Goal: Task Accomplishment & Management: Use online tool/utility

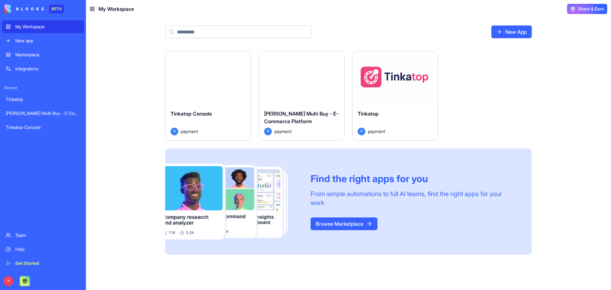
click at [201, 76] on button "Launch" at bounding box center [208, 78] width 48 height 13
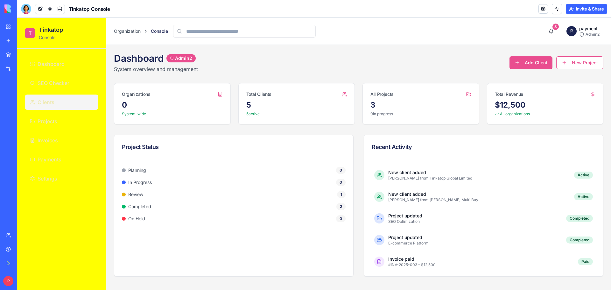
click at [46, 105] on span "Clients" at bounding box center [46, 102] width 17 height 8
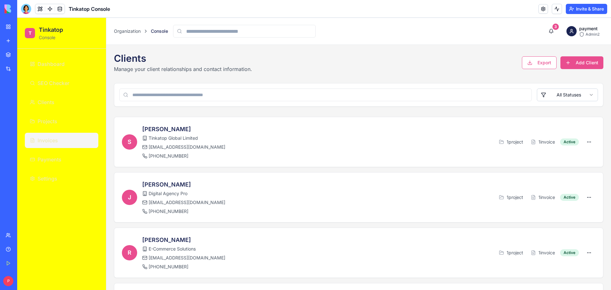
click at [50, 141] on span "Invoices" at bounding box center [48, 141] width 20 height 8
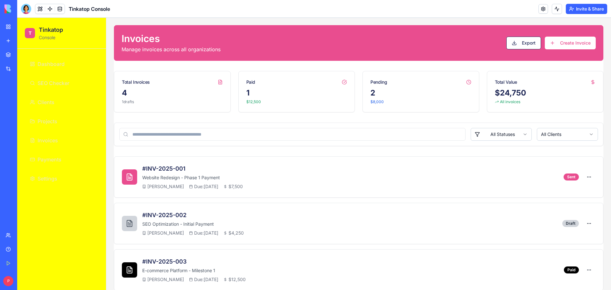
scroll to position [76, 0]
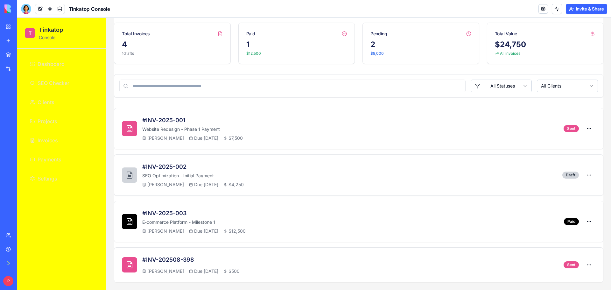
drag, startPoint x: 16, startPoint y: 17, endPoint x: 105, endPoint y: 297, distance: 293.5
click at [105, 290] on html "BETA My Workspace New app Marketplace Integrations Recent Tinkatop [PERSON_NAME…" at bounding box center [305, 145] width 611 height 290
click at [0, 0] on icon at bounding box center [0, 0] width 0 height 0
click at [0, 0] on img at bounding box center [0, 0] width 0 height 0
drag, startPoint x: 25, startPoint y: 9, endPoint x: 29, endPoint y: 15, distance: 7.4
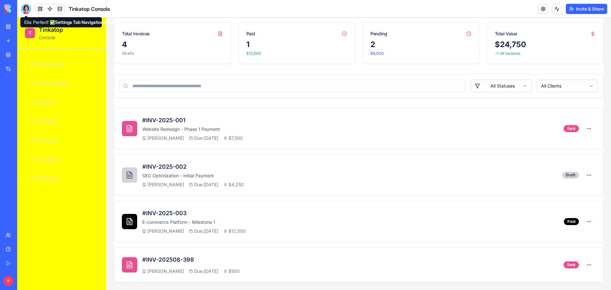
click at [25, 9] on div at bounding box center [26, 9] width 10 height 10
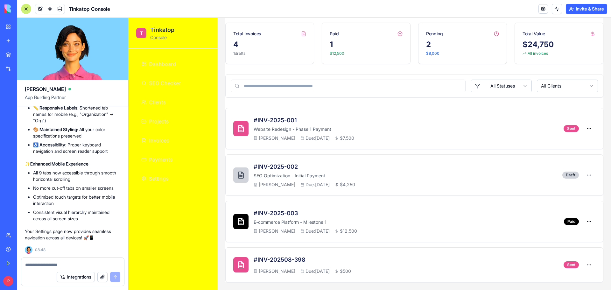
click at [42, 262] on textarea at bounding box center [72, 265] width 95 height 6
paste textarea "**********"
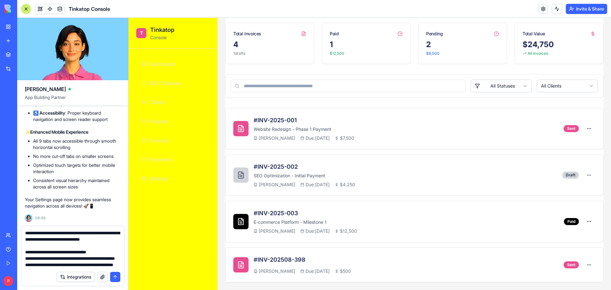
scroll to position [120, 0]
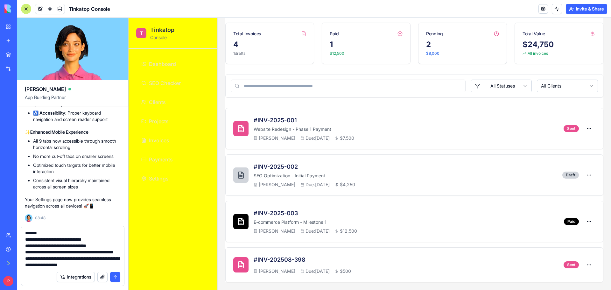
type textarea "**********"
click at [115, 277] on button "submit" at bounding box center [115, 277] width 10 height 10
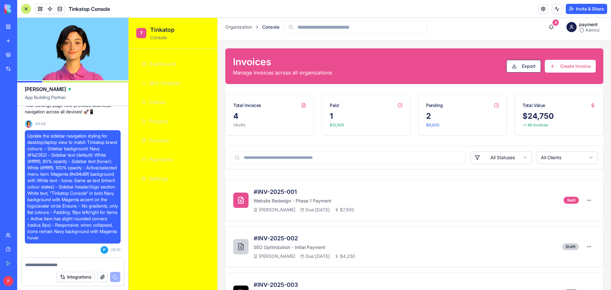
scroll to position [0, 0]
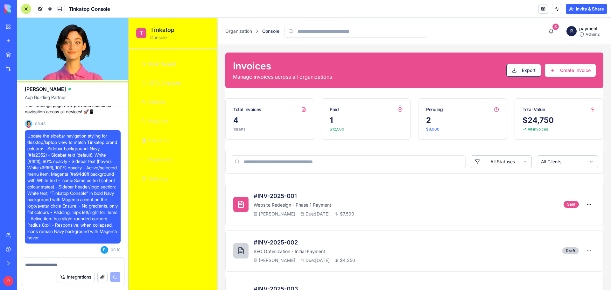
click at [564, 73] on button "Create Invoice" at bounding box center [570, 70] width 51 height 13
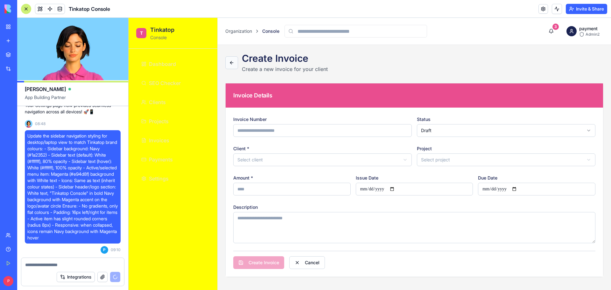
click at [228, 63] on button at bounding box center [231, 62] width 13 height 13
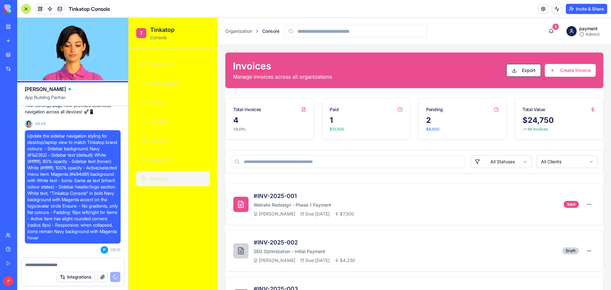
click at [155, 181] on span "Settings" at bounding box center [159, 179] width 20 height 8
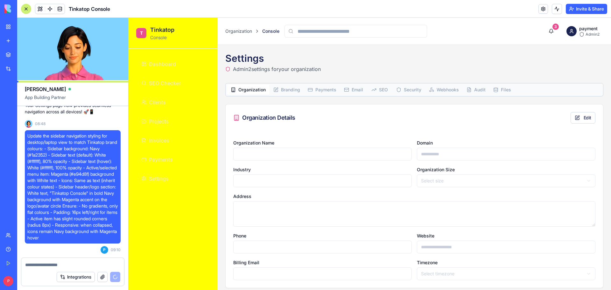
click at [502, 90] on span "Files" at bounding box center [506, 90] width 10 height 6
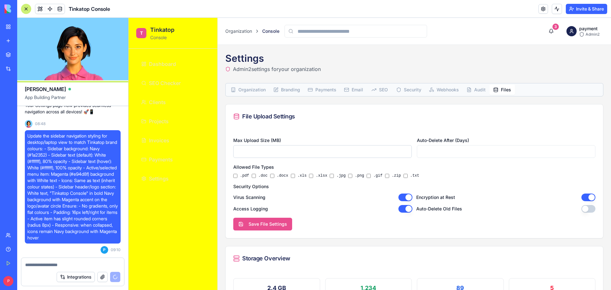
click at [479, 90] on span "Audit" at bounding box center [479, 90] width 11 height 6
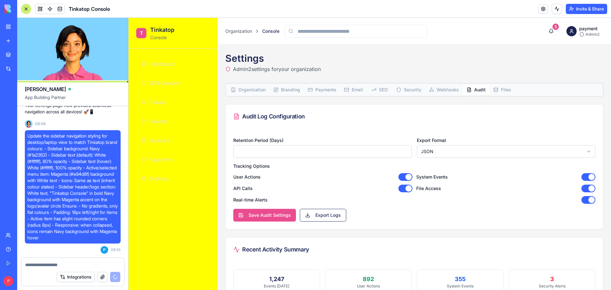
click at [438, 90] on span "Webhooks" at bounding box center [448, 90] width 22 height 6
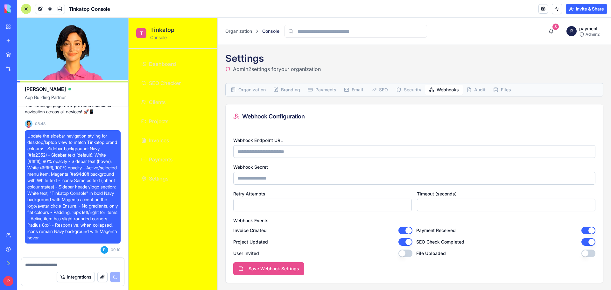
scroll to position [1, 0]
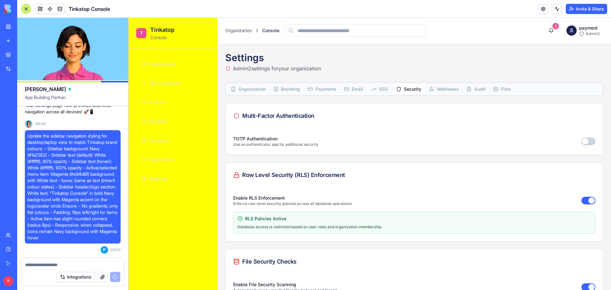
click at [409, 91] on span "Security" at bounding box center [413, 89] width 18 height 6
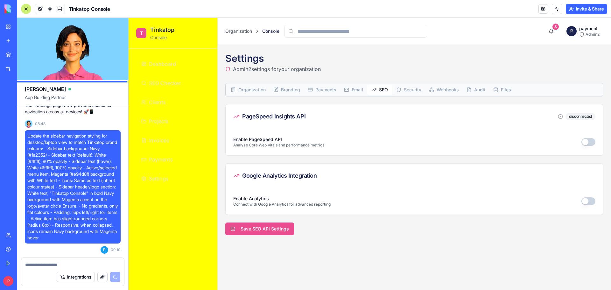
scroll to position [0, 0]
click at [378, 88] on button "SEO" at bounding box center [379, 90] width 25 height 10
click at [346, 92] on rect "button" at bounding box center [346, 90] width 4 height 4
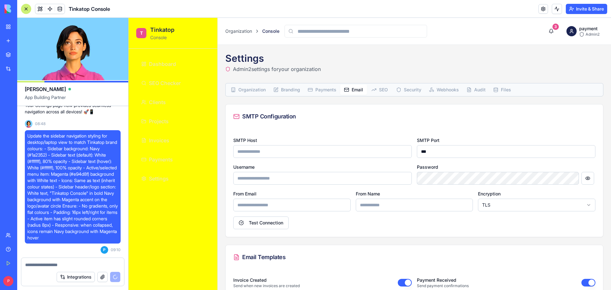
click at [319, 90] on span "Payments" at bounding box center [325, 90] width 21 height 6
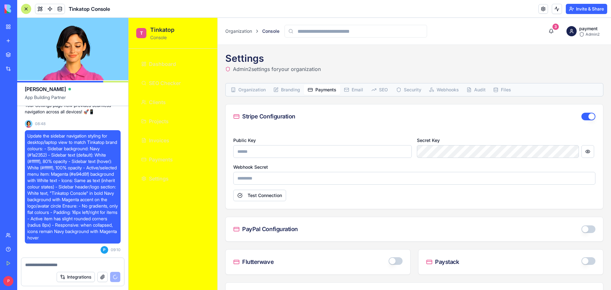
click at [289, 89] on span "Branding" at bounding box center [290, 90] width 19 height 6
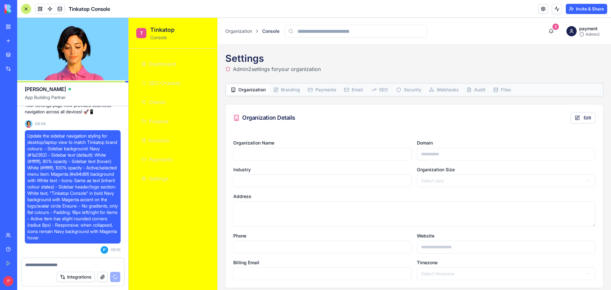
click at [251, 89] on span "Organization" at bounding box center [251, 90] width 27 height 6
click at [292, 89] on span "Branding" at bounding box center [290, 90] width 19 height 6
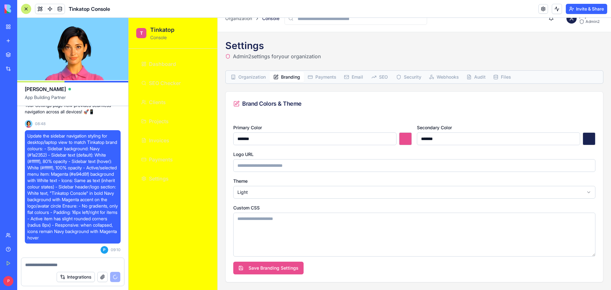
scroll to position [6, 0]
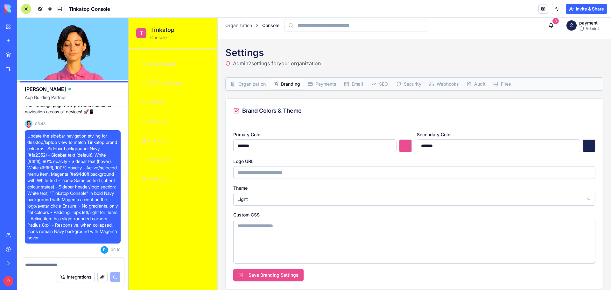
click at [262, 78] on div "Organization Branding Payments Email SEO Security Webhooks Audit Files" at bounding box center [414, 84] width 377 height 13
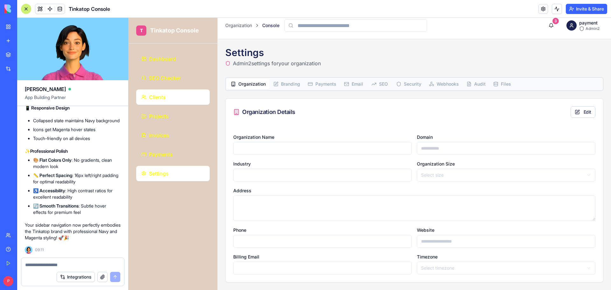
scroll to position [8324, 0]
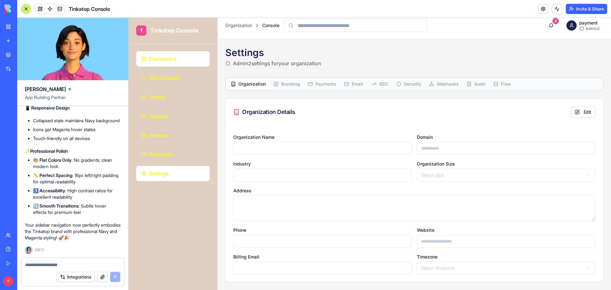
click at [161, 60] on span "Dashboard" at bounding box center [162, 59] width 27 height 8
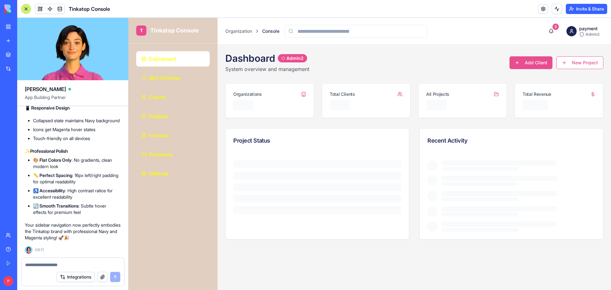
click at [163, 86] on ul "Dashboard SEO Checker Clients Projects Invoices Payments Settings" at bounding box center [173, 116] width 74 height 130
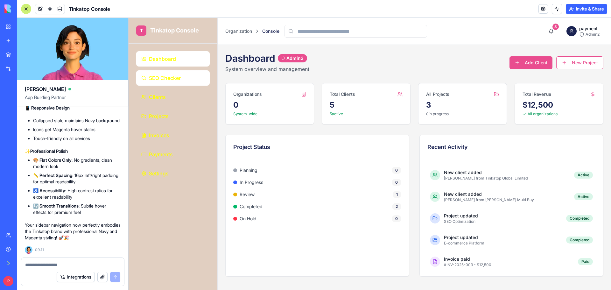
click at [164, 81] on span "SEO Checker" at bounding box center [165, 78] width 32 height 8
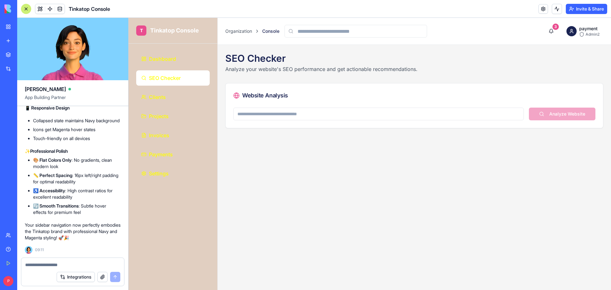
click at [62, 268] on textarea at bounding box center [72, 265] width 95 height 6
paste textarea "**********"
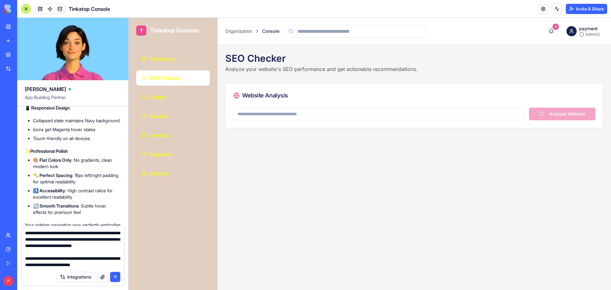
type textarea "**********"
click at [117, 277] on button "submit" at bounding box center [115, 277] width 10 height 10
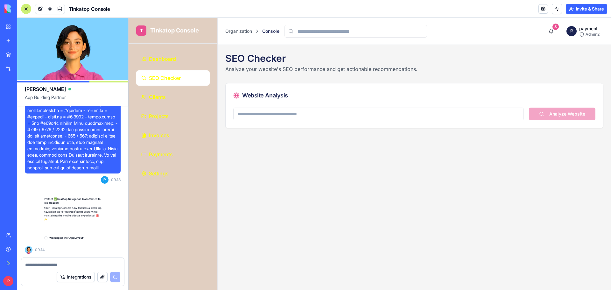
scroll to position [9258, 0]
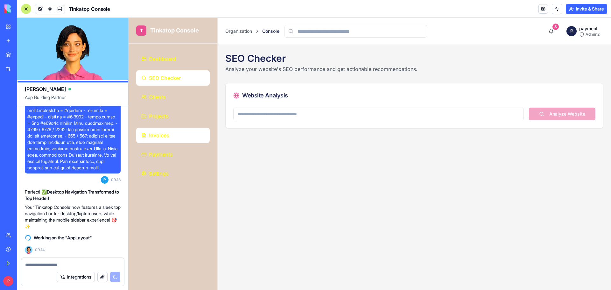
click at [158, 139] on span "Invoices" at bounding box center [159, 135] width 20 height 8
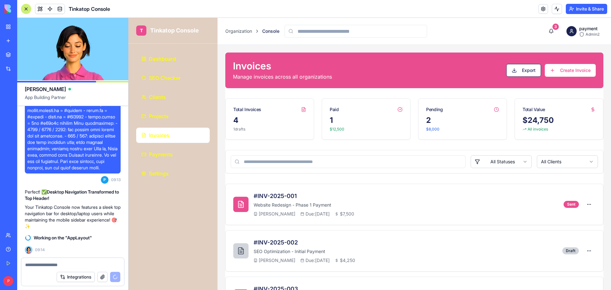
click at [582, 70] on button "Create Invoice" at bounding box center [570, 70] width 51 height 13
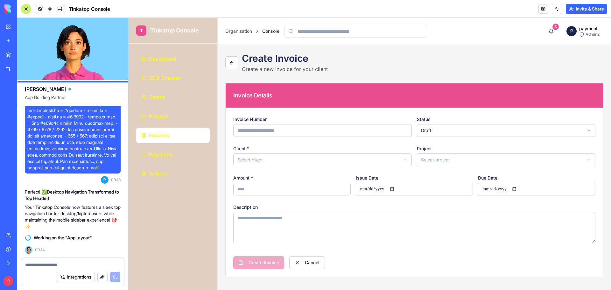
click at [338, 125] on input "Invoice Number" at bounding box center [322, 130] width 179 height 13
click at [361, 144] on div "Client * Select client" at bounding box center [322, 155] width 179 height 22
click at [397, 157] on html "T Tinkatop Console Dashboard SEO Checker Clients Projects Invoices Payments Set…" at bounding box center [370, 154] width 482 height 272
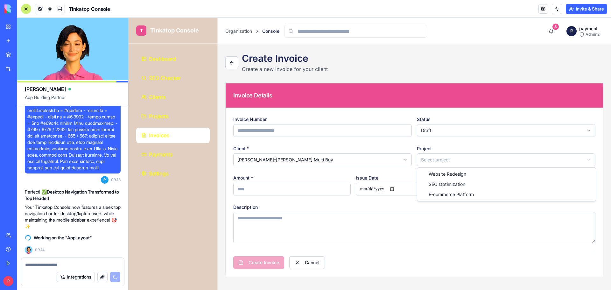
click at [451, 160] on html "T Tinkatop Console Dashboard SEO Checker Clients Projects Invoices Payments Set…" at bounding box center [370, 154] width 482 height 272
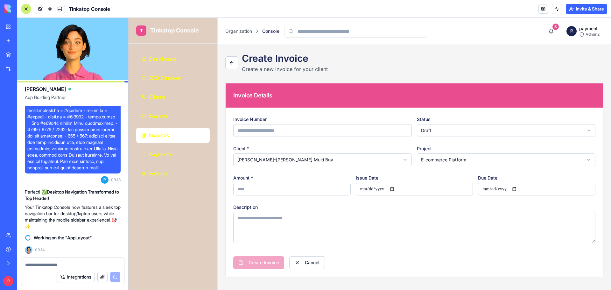
click at [314, 190] on input "*" at bounding box center [291, 189] width 117 height 13
click at [236, 190] on input "*" at bounding box center [291, 189] width 117 height 13
type input "****"
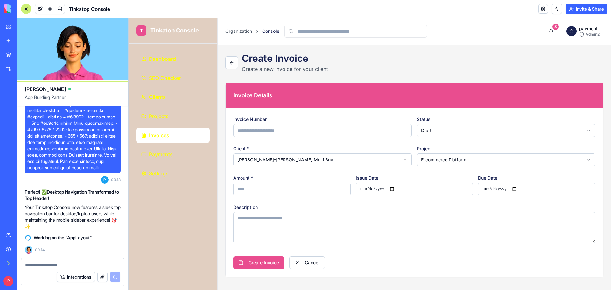
click at [397, 189] on input "Issue Date" at bounding box center [414, 189] width 117 height 13
type input "**********"
click at [526, 185] on input "Due Date" at bounding box center [536, 189] width 117 height 13
click at [520, 189] on input "Due Date" at bounding box center [536, 189] width 117 height 13
type input "**********"
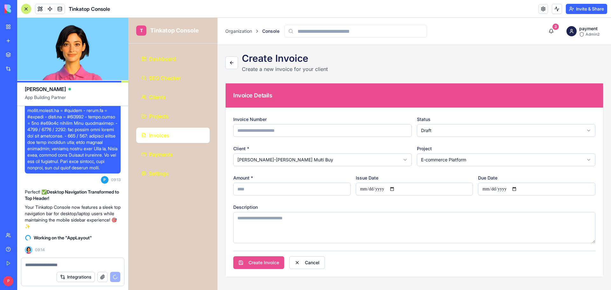
click at [318, 215] on textarea "Description" at bounding box center [414, 227] width 362 height 31
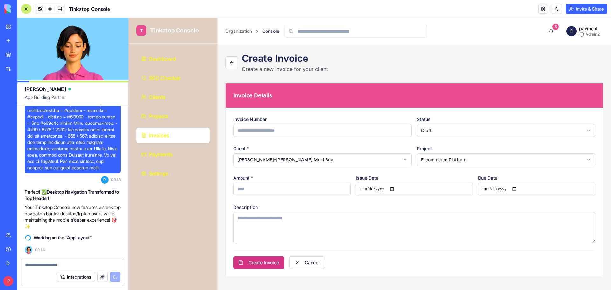
click at [264, 259] on button "Create Invoice" at bounding box center [258, 262] width 51 height 13
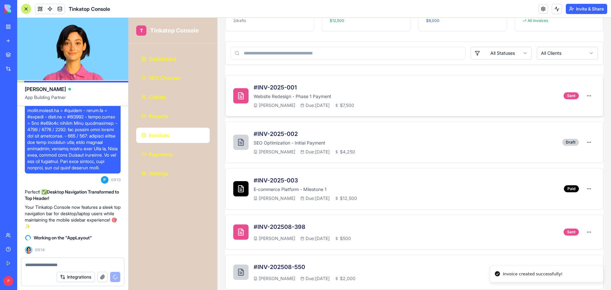
scroll to position [116, 0]
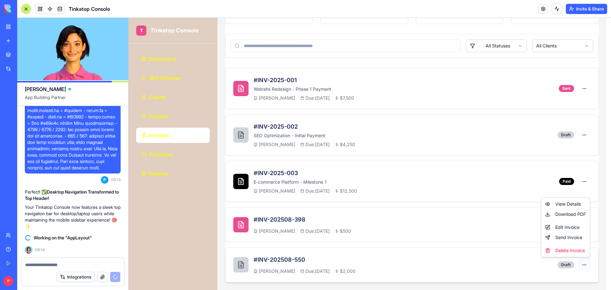
click at [585, 265] on html "T Tinkatop Console Dashboard SEO Checker Clients Projects Invoices Payments Set…" at bounding box center [370, 96] width 482 height 388
click at [570, 201] on div "View Details" at bounding box center [566, 204] width 46 height 10
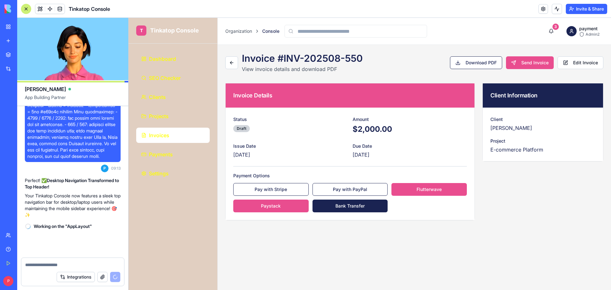
scroll to position [9270, 0]
click at [329, 187] on button "Pay with PayPal" at bounding box center [349, 189] width 75 height 13
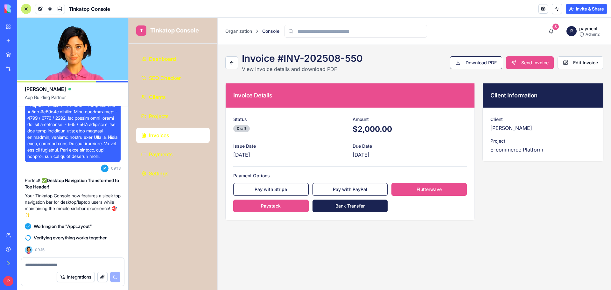
click at [295, 191] on button "Pay with Stripe" at bounding box center [270, 189] width 75 height 13
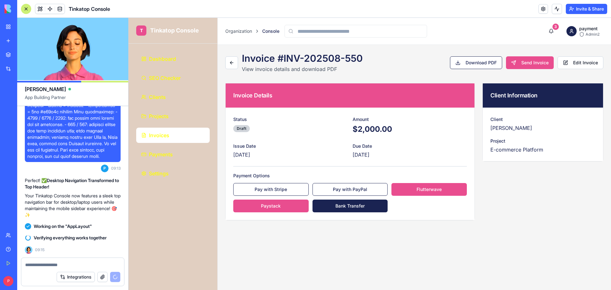
click at [487, 62] on button "Download PDF" at bounding box center [476, 62] width 52 height 13
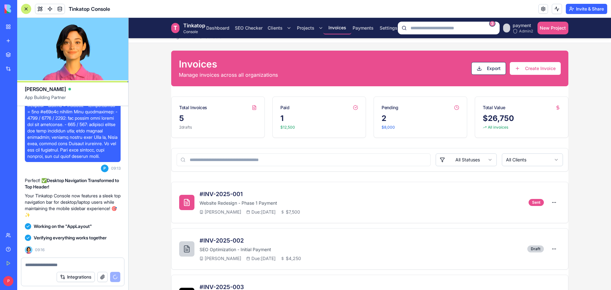
scroll to position [0, 0]
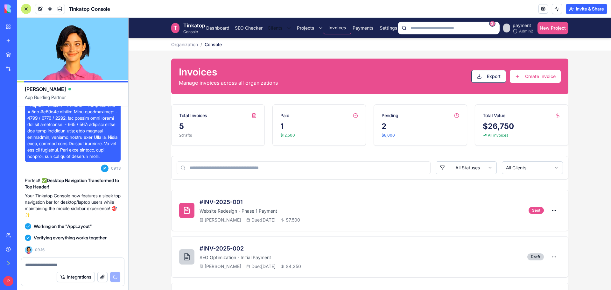
click at [286, 27] on html "T Tinkatop Console Dashboard SEO Checker Clients Projects Invoices Payments Set…" at bounding box center [370, 215] width 482 height 394
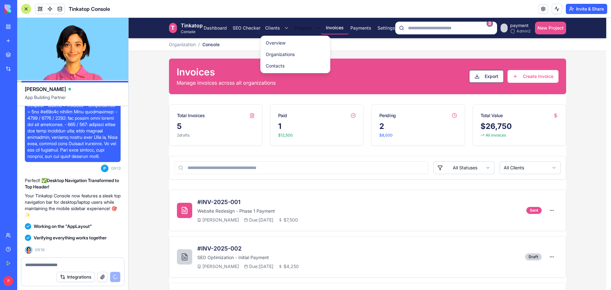
click at [316, 26] on html "T Tinkatop Console Dashboard SEO Checker Clients Projects Invoices Payments Set…" at bounding box center [370, 215] width 482 height 394
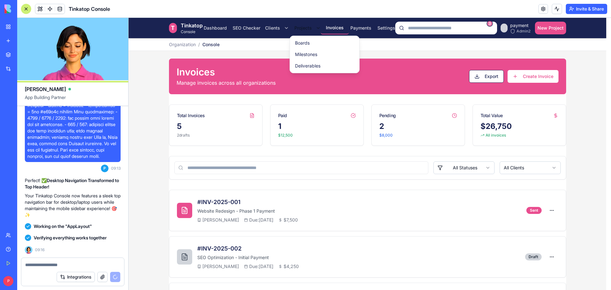
click at [316, 27] on html "T Tinkatop Console Dashboard SEO Checker Clients Projects Invoices Payments Set…" at bounding box center [370, 215] width 482 height 394
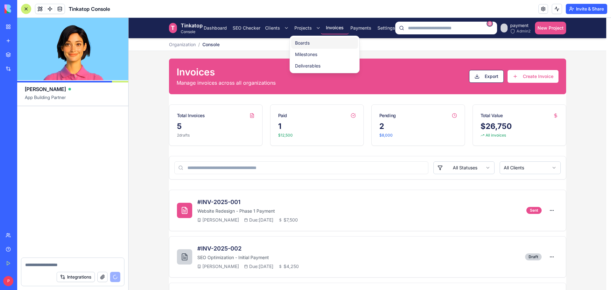
scroll to position [9625, 0]
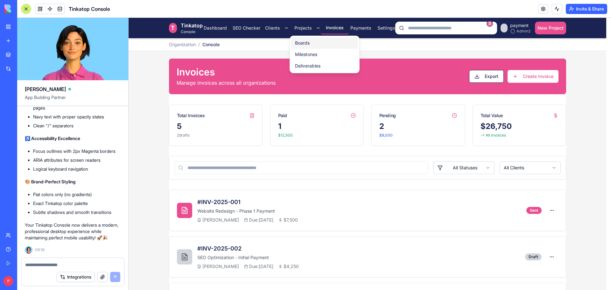
click at [313, 43] on link "Boards" at bounding box center [324, 42] width 67 height 11
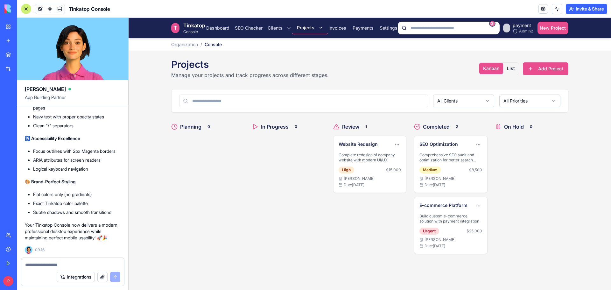
drag, startPoint x: 128, startPoint y: 18, endPoint x: 610, endPoint y: 293, distance: 555.5
click at [610, 290] on html "BETA My Workspace New app Marketplace Integrations Recent Tinkatop [PERSON_NAME…" at bounding box center [305, 145] width 611 height 290
click at [0, 0] on icon at bounding box center [0, 0] width 0 height 0
click at [0, 0] on img at bounding box center [0, 0] width 0 height 0
click at [103, 278] on button "button" at bounding box center [102, 277] width 10 height 10
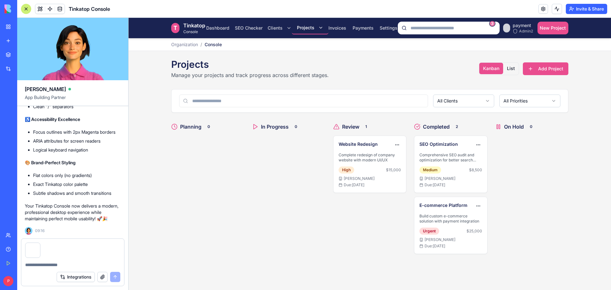
click at [47, 262] on textarea at bounding box center [72, 265] width 95 height 6
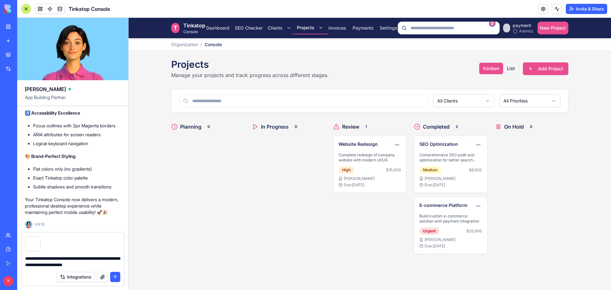
type textarea "**********"
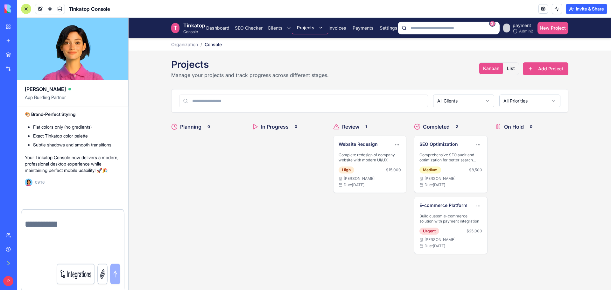
scroll to position [9680, 0]
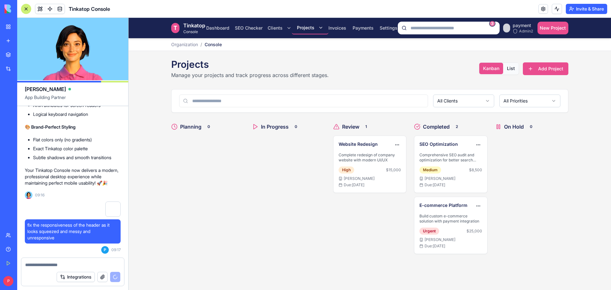
click at [512, 68] on button "List" at bounding box center [511, 68] width 16 height 11
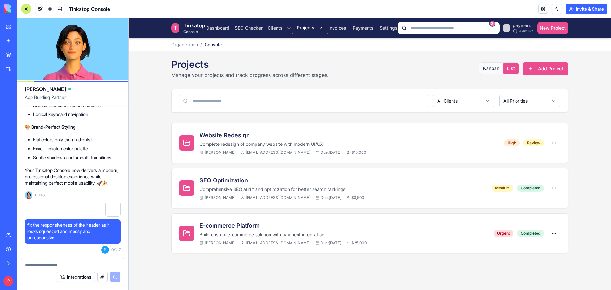
click at [494, 69] on button "Kanban" at bounding box center [491, 68] width 24 height 11
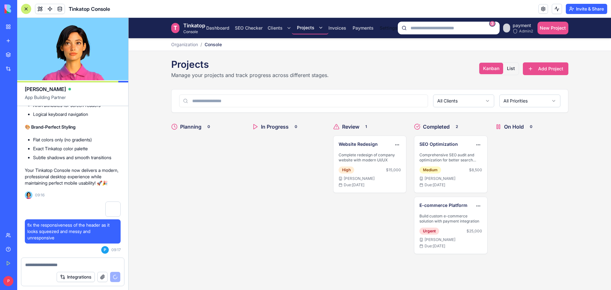
click at [383, 27] on button "Settings" at bounding box center [389, 28] width 28 height 13
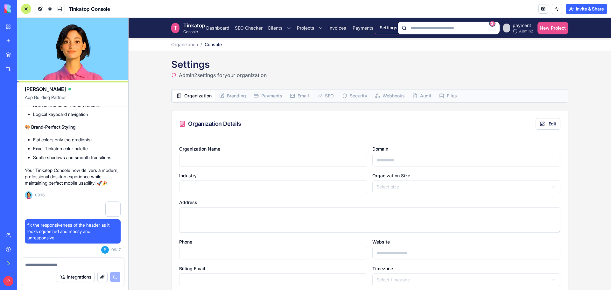
click at [238, 95] on span "Branding" at bounding box center [236, 96] width 19 height 6
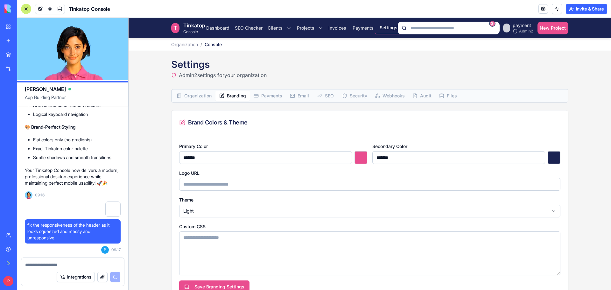
click at [270, 96] on span "Payments" at bounding box center [271, 96] width 21 height 6
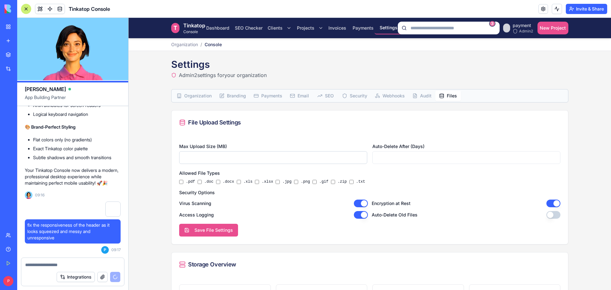
click at [447, 97] on span "Files" at bounding box center [452, 96] width 10 height 6
click at [219, 27] on button "Dashboard" at bounding box center [217, 28] width 33 height 13
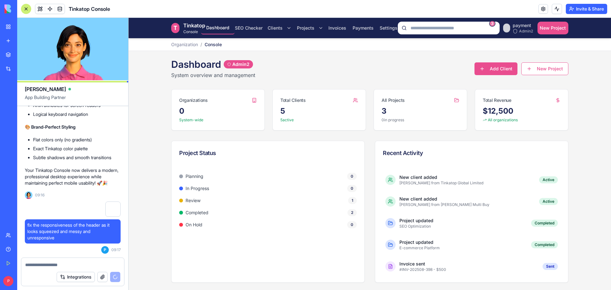
scroll to position [0, 0]
click at [250, 29] on button "SEO Checker" at bounding box center [249, 28] width 38 height 13
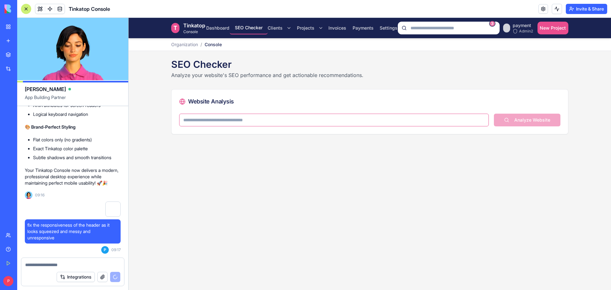
click at [275, 120] on input at bounding box center [334, 120] width 310 height 13
click at [280, 25] on html "T Tinkatop Console Dashboard SEO Checker Clients Projects Invoices Payments Set…" at bounding box center [370, 154] width 482 height 272
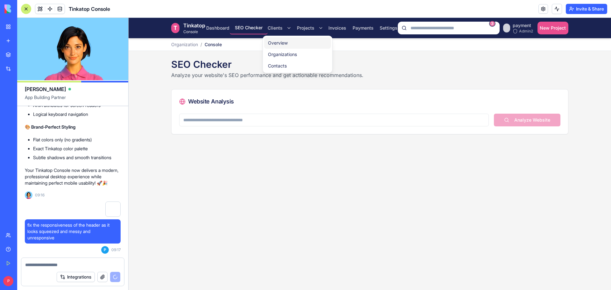
click at [280, 43] on link "Overview" at bounding box center [297, 42] width 67 height 11
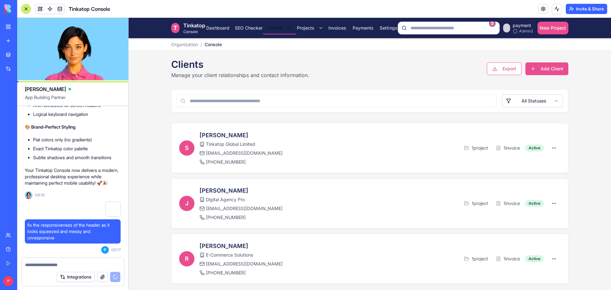
click at [283, 26] on html "T Tinkatop Console Dashboard SEO Checker Clients Projects Invoices Payments Set…" at bounding box center [370, 210] width 482 height 384
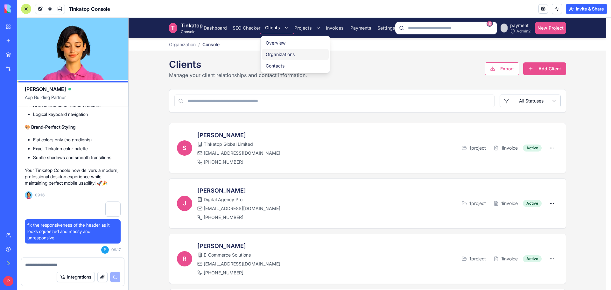
click at [281, 56] on link "Organizations" at bounding box center [295, 54] width 67 height 11
click at [280, 55] on link "Organizations" at bounding box center [295, 54] width 67 height 11
click at [280, 63] on link "Contacts" at bounding box center [295, 65] width 67 height 11
click at [274, 44] on link "Overview" at bounding box center [295, 42] width 67 height 11
click at [301, 29] on html "T Tinkatop Console Dashboard SEO Checker Clients Projects Invoices Payments Set…" at bounding box center [370, 210] width 482 height 384
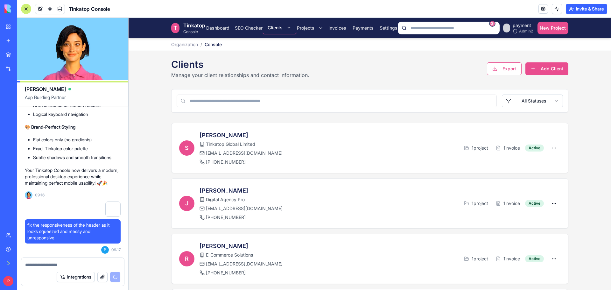
click at [318, 62] on div "Clients Manage your client relationships and contact information. Export Add Cl…" at bounding box center [369, 69] width 397 height 20
click at [308, 29] on html "T Tinkatop Console Dashboard SEO Checker Clients Projects Invoices Payments Set…" at bounding box center [370, 210] width 482 height 384
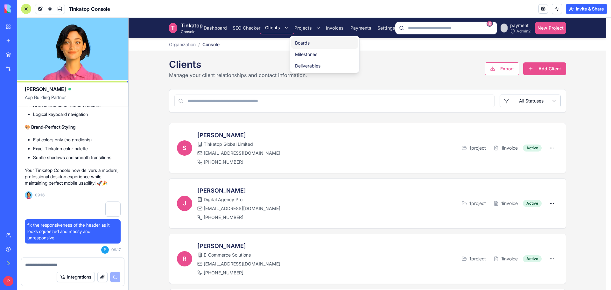
click at [309, 39] on link "Boards" at bounding box center [324, 42] width 67 height 11
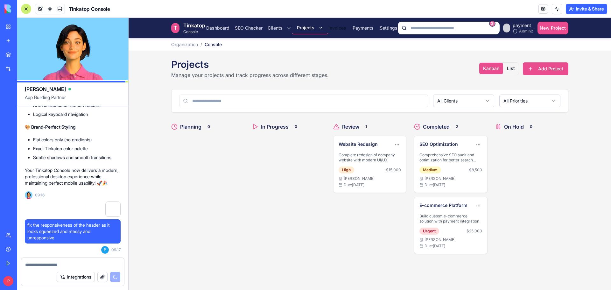
click at [341, 29] on button "Invoices" at bounding box center [337, 28] width 28 height 13
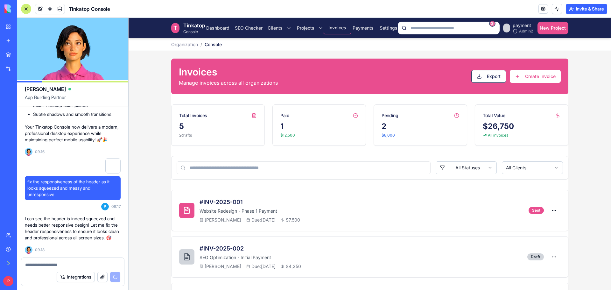
scroll to position [9741, 0]
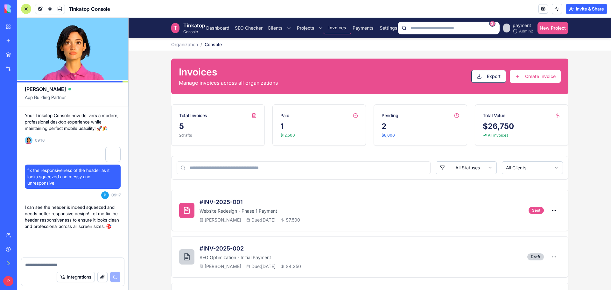
click at [446, 168] on html "T Tinkatop Console Dashboard SEO Checker Clients Projects Invoices Payments Set…" at bounding box center [370, 215] width 482 height 394
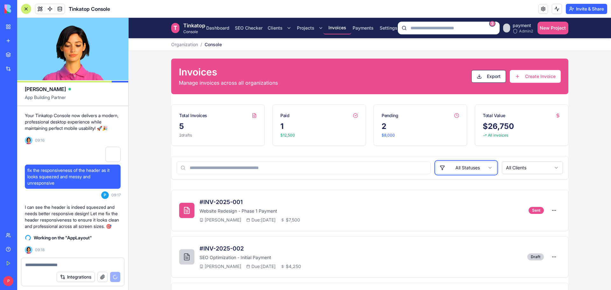
click at [446, 168] on html "T Tinkatop Console Dashboard SEO Checker Clients Projects Invoices Payments Set…" at bounding box center [370, 215] width 482 height 394
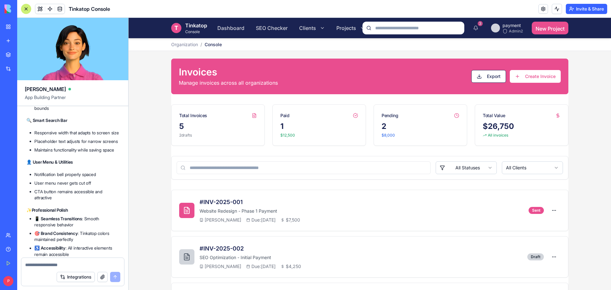
scroll to position [10159, 0]
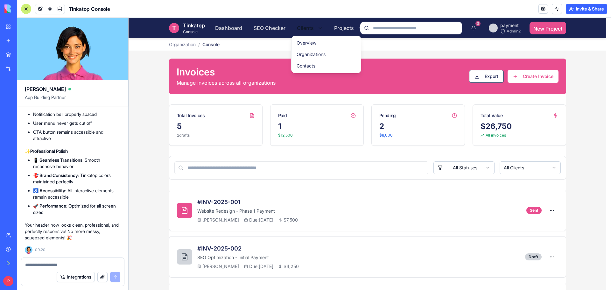
click at [315, 29] on html "T Tinkatop Console Dashboard SEO Checker Clients Projects Invoices Payments Set…" at bounding box center [370, 215] width 482 height 394
click at [355, 28] on html "T Tinkatop Console Dashboard SEO Checker Clients Projects Invoices Payments Set…" at bounding box center [370, 215] width 482 height 394
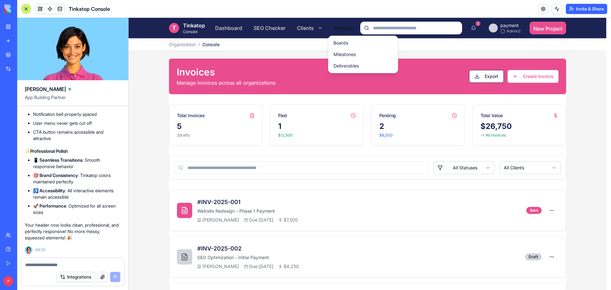
click at [356, 28] on html "T Tinkatop Console Dashboard SEO Checker Clients Projects Invoices Payments Set…" at bounding box center [370, 215] width 482 height 394
click at [439, 46] on html "T Tinkatop Console Dashboard SEO Checker Clients Projects Invoices Payments Set…" at bounding box center [370, 215] width 482 height 394
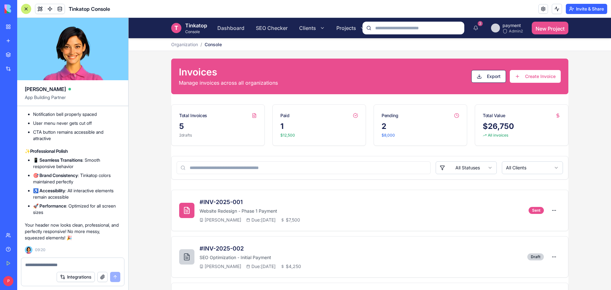
drag, startPoint x: 129, startPoint y: 18, endPoint x: 606, endPoint y: 49, distance: 477.3
click at [0, 0] on div "1497x98 frames : 0 0 / 15 secs" at bounding box center [0, 0] width 0 height 0
click at [0, 0] on circle at bounding box center [0, 0] width 0 height 0
click at [0, 0] on img at bounding box center [0, 0] width 0 height 0
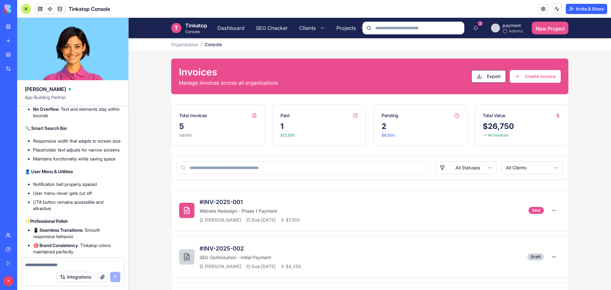
scroll to position [9714, 0]
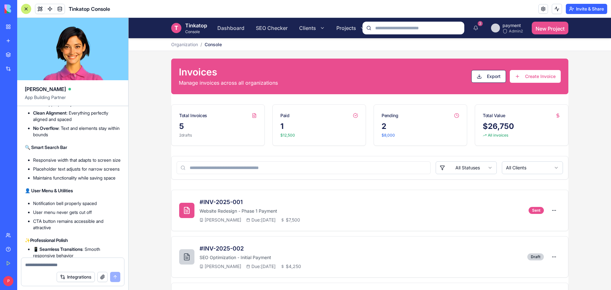
drag, startPoint x: 58, startPoint y: 205, endPoint x: 22, endPoint y: 189, distance: 38.9
copy span "fix the responsiveness of the header as it looks squeezed and messy and unrespo…"
click at [43, 265] on textarea at bounding box center [72, 265] width 95 height 6
paste textarea "**********"
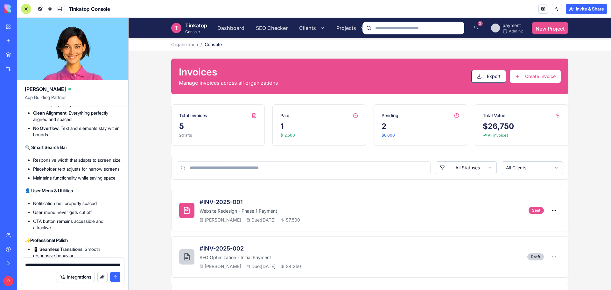
scroll to position [1011, 0]
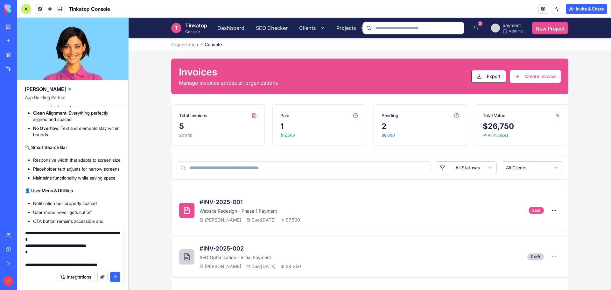
type textarea "**********"
click at [115, 280] on button "submit" at bounding box center [115, 277] width 10 height 10
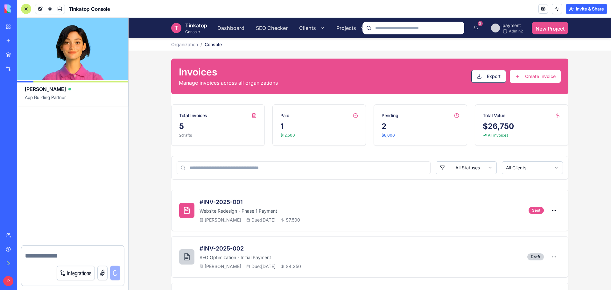
scroll to position [10895, 0]
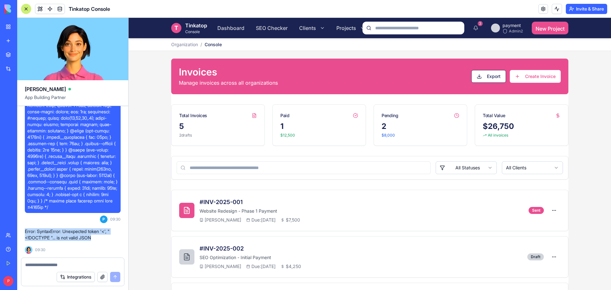
drag, startPoint x: 100, startPoint y: 239, endPoint x: 24, endPoint y: 232, distance: 76.7
copy p "Error: SyntaxError: Unexpected token '<', "<!DOCTYPE "... is not valid JSON"
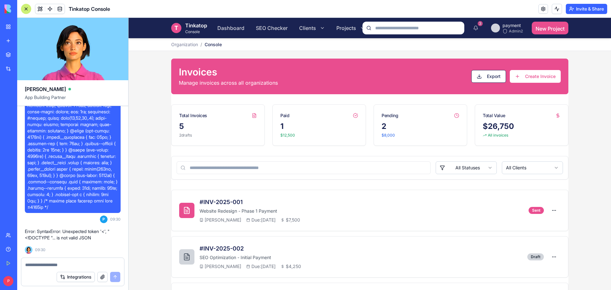
click at [44, 265] on textarea at bounding box center [72, 265] width 95 height 6
paste textarea "**********"
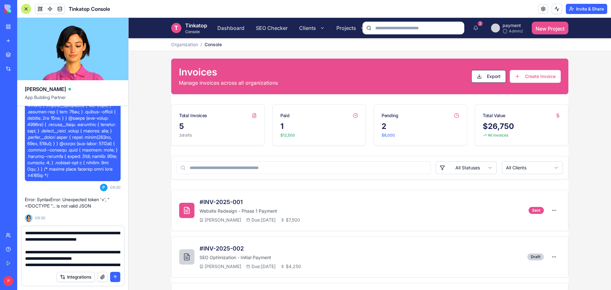
scroll to position [343, 0]
type textarea "**********"
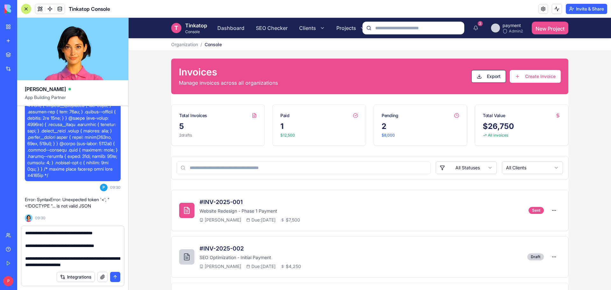
click at [114, 280] on button "submit" at bounding box center [115, 277] width 10 height 10
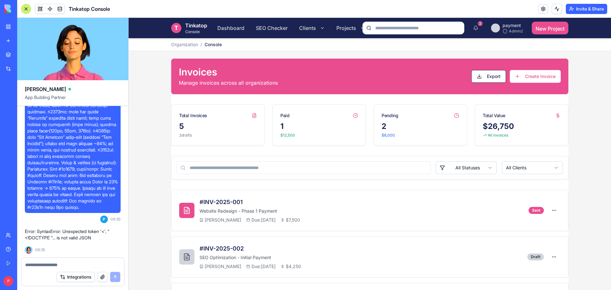
scroll to position [11185, 0]
click at [54, 262] on textarea at bounding box center [72, 265] width 95 height 6
drag, startPoint x: 103, startPoint y: 236, endPoint x: 25, endPoint y: 230, distance: 77.8
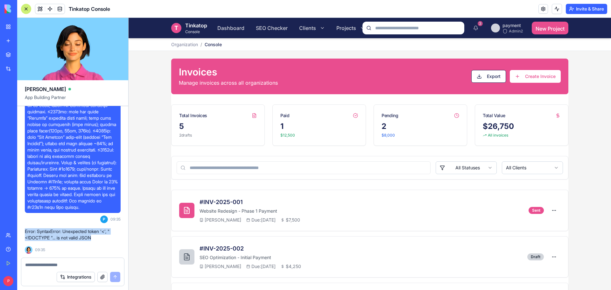
click at [25, 230] on p "Error: SyntaxError: Unexpected token '<', "<!DOCTYPE "... is not valid JSON" at bounding box center [73, 234] width 96 height 13
copy p "Error: SyntaxError: Unexpected token '<', "<!DOCTYPE "... is not valid JSON"
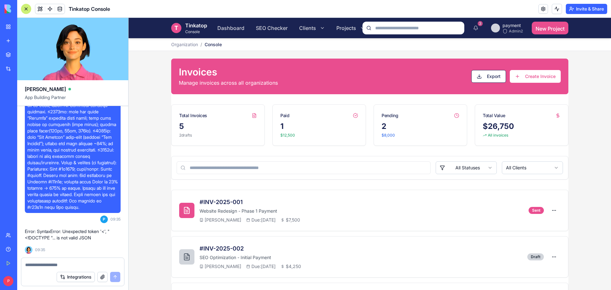
click at [54, 263] on textarea at bounding box center [72, 265] width 95 height 6
paste textarea "**********"
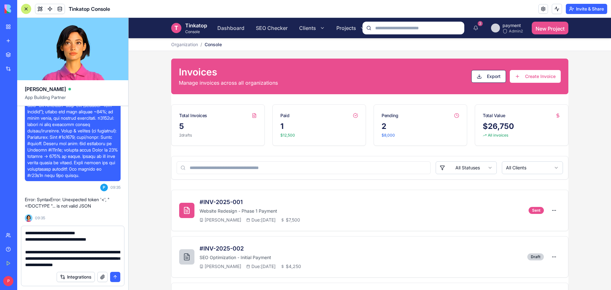
type textarea "**********"
click at [114, 275] on button "submit" at bounding box center [115, 277] width 10 height 10
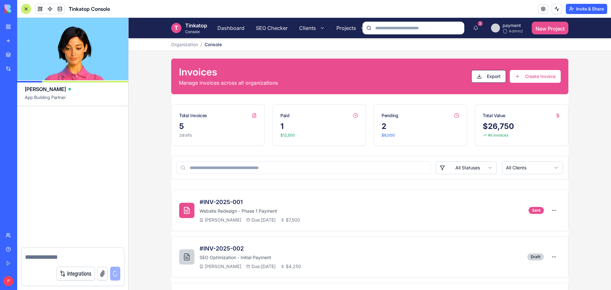
scroll to position [11405, 0]
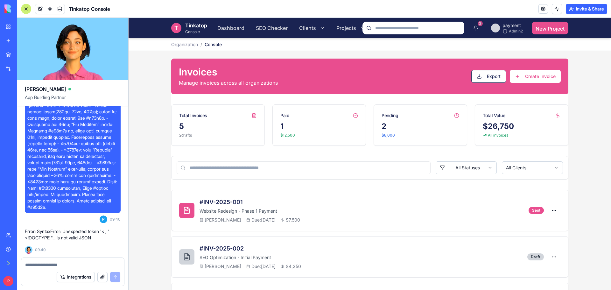
click at [74, 263] on textarea at bounding box center [72, 265] width 95 height 6
type textarea "**********"
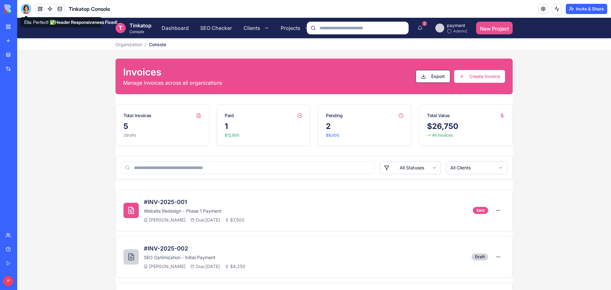
click at [27, 11] on div at bounding box center [26, 9] width 10 height 10
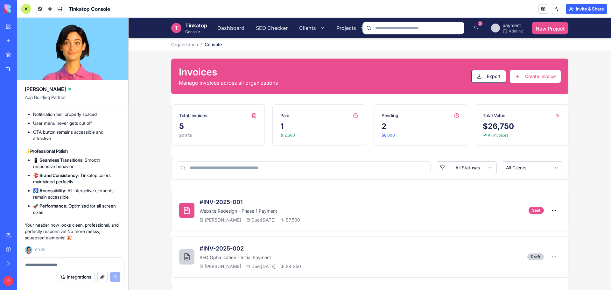
scroll to position [9778, 0]
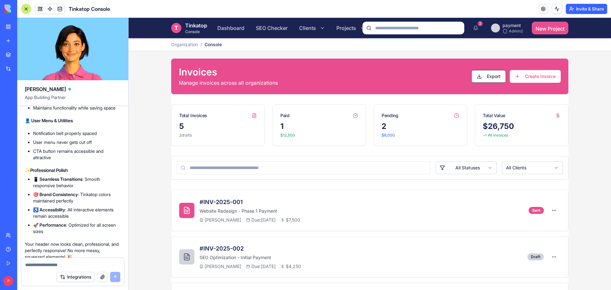
click at [53, 261] on div at bounding box center [72, 263] width 103 height 10
click at [53, 265] on textarea at bounding box center [72, 265] width 95 height 6
type textarea "**********"
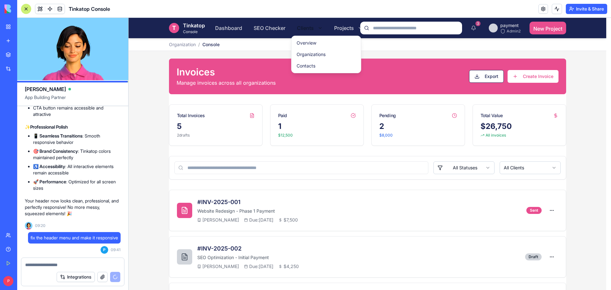
click at [309, 25] on html "T Tinkatop Console Dashboard SEO Checker Clients Projects Invoices Payments Set…" at bounding box center [370, 215] width 482 height 394
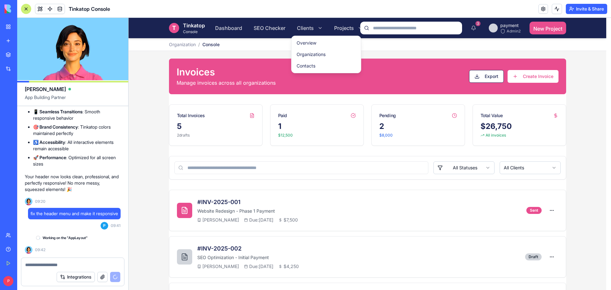
scroll to position [10214, 0]
click at [137, 232] on html "T Tinkatop Console Dashboard SEO Checker Clients Projects Invoices Payments Set…" at bounding box center [370, 215] width 482 height 394
